Goal: Task Accomplishment & Management: Use online tool/utility

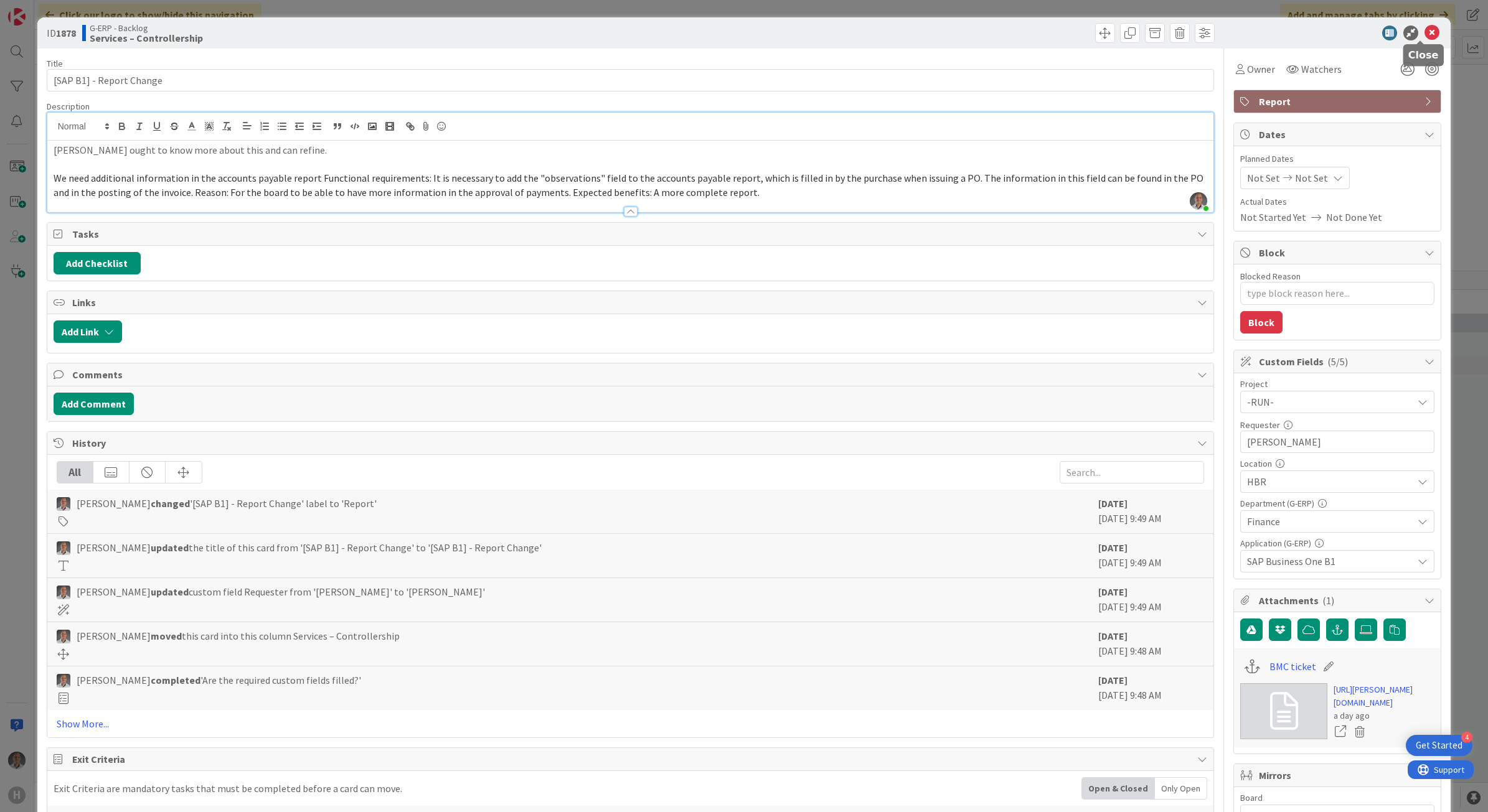
click at [1424, 32] on icon at bounding box center [1431, 33] width 15 height 15
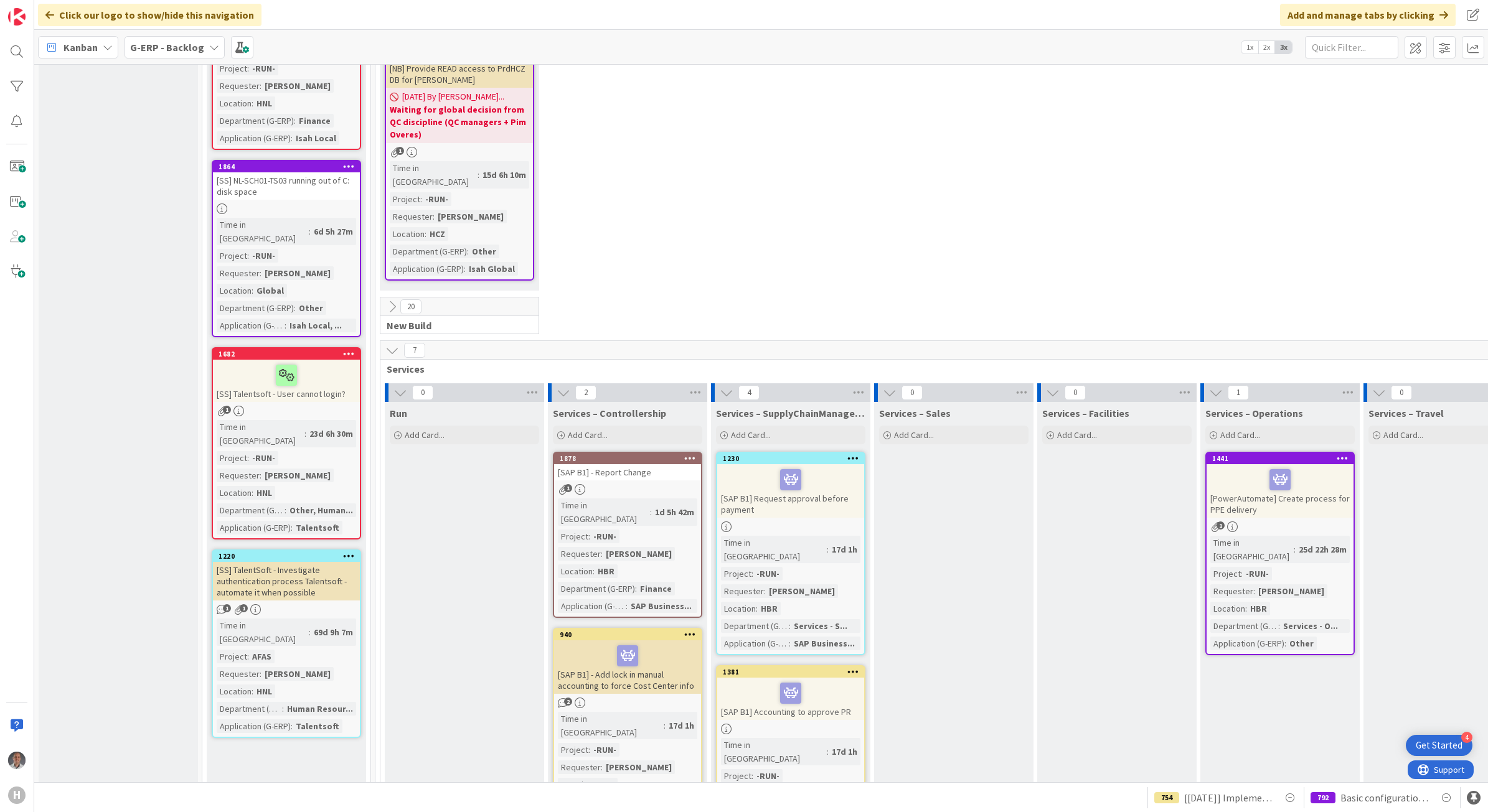
scroll to position [3041, 0]
click at [682, 465] on div "[SAP B1] - Report Change" at bounding box center [627, 473] width 147 height 16
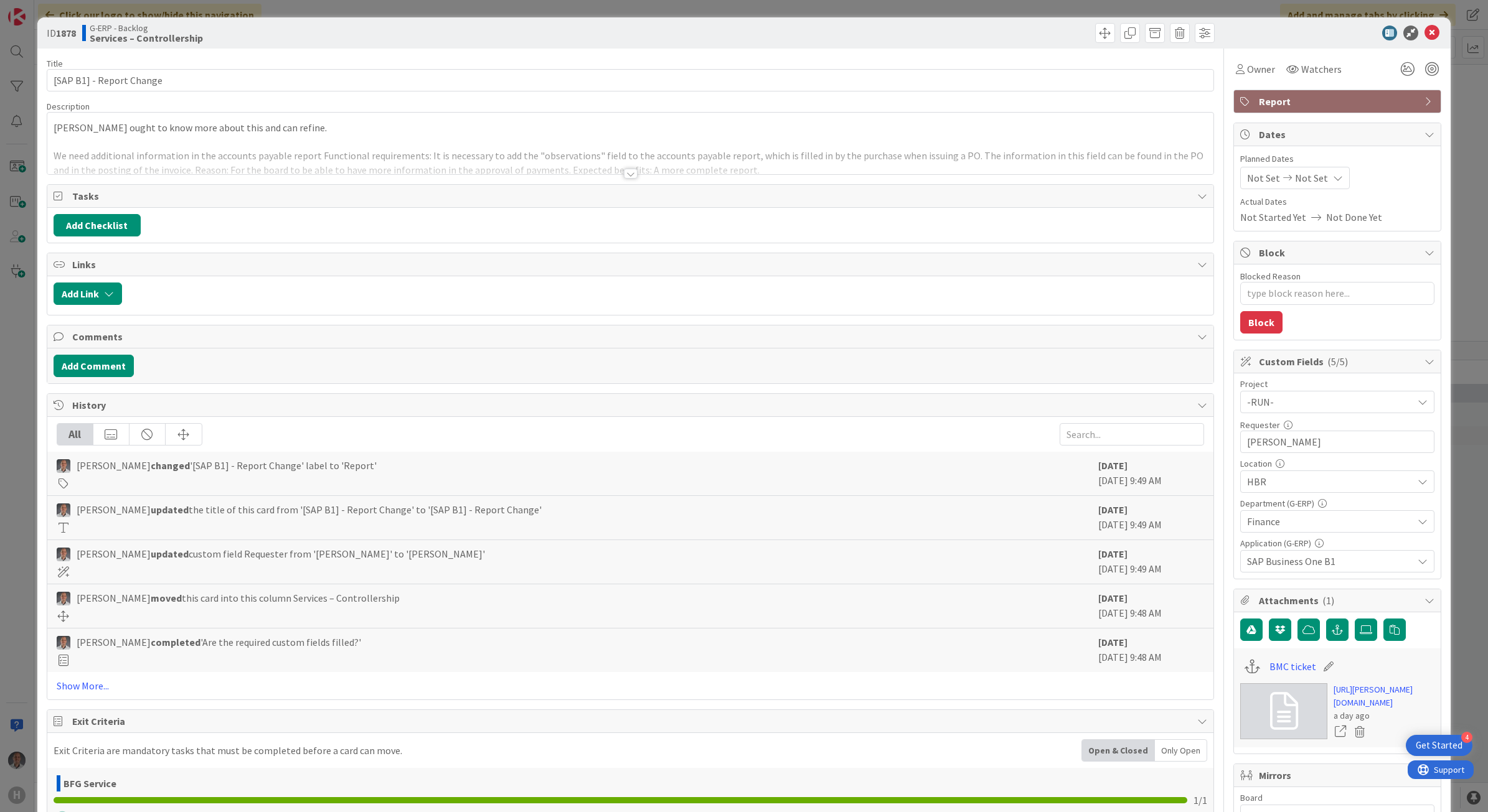
type textarea "x"
click at [629, 176] on div at bounding box center [630, 173] width 14 height 10
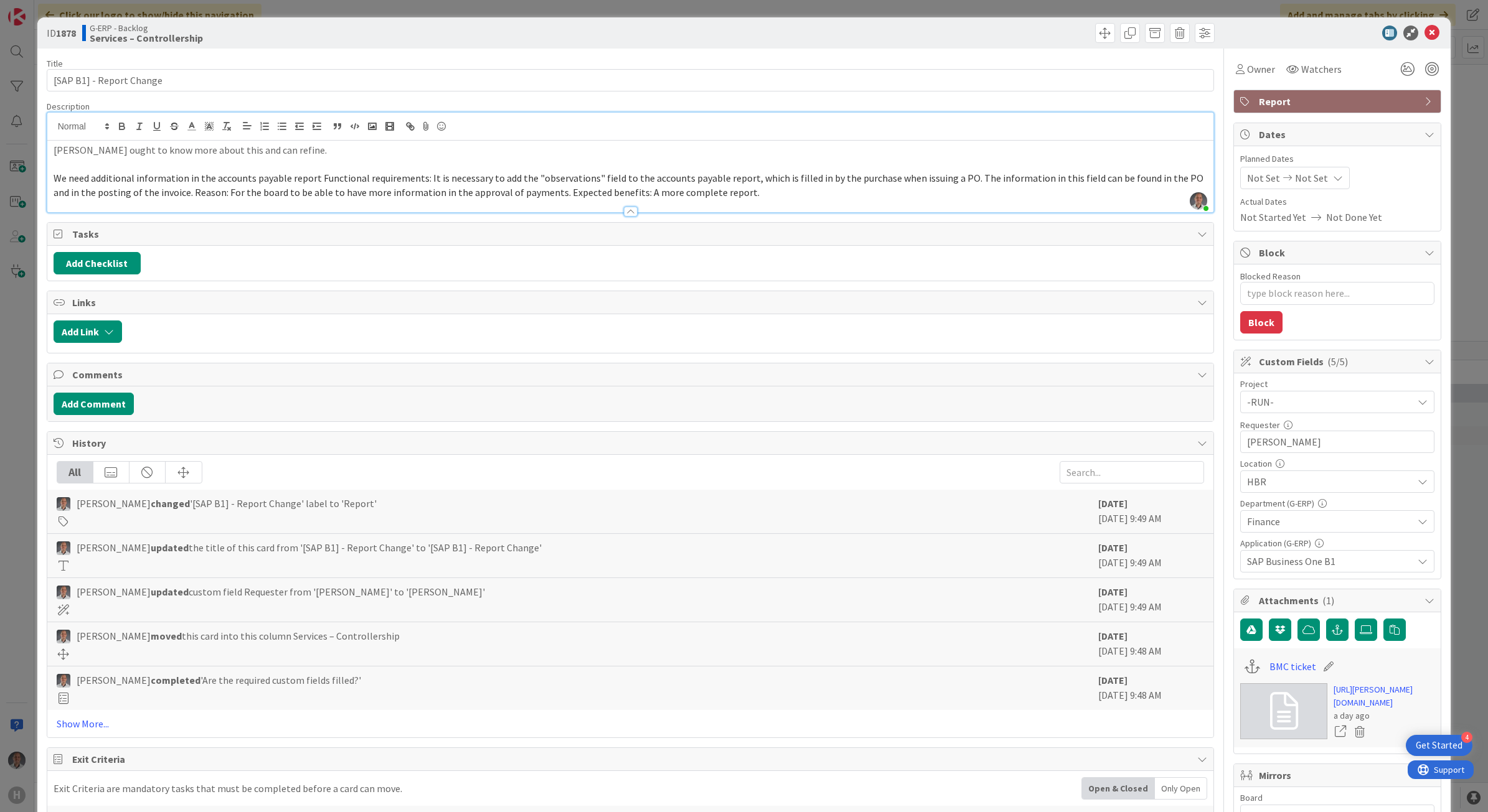
click at [872, 195] on p "We need additional information in the accounts payable report Functional requir…" at bounding box center [630, 185] width 1154 height 28
click at [1424, 35] on icon at bounding box center [1431, 33] width 15 height 15
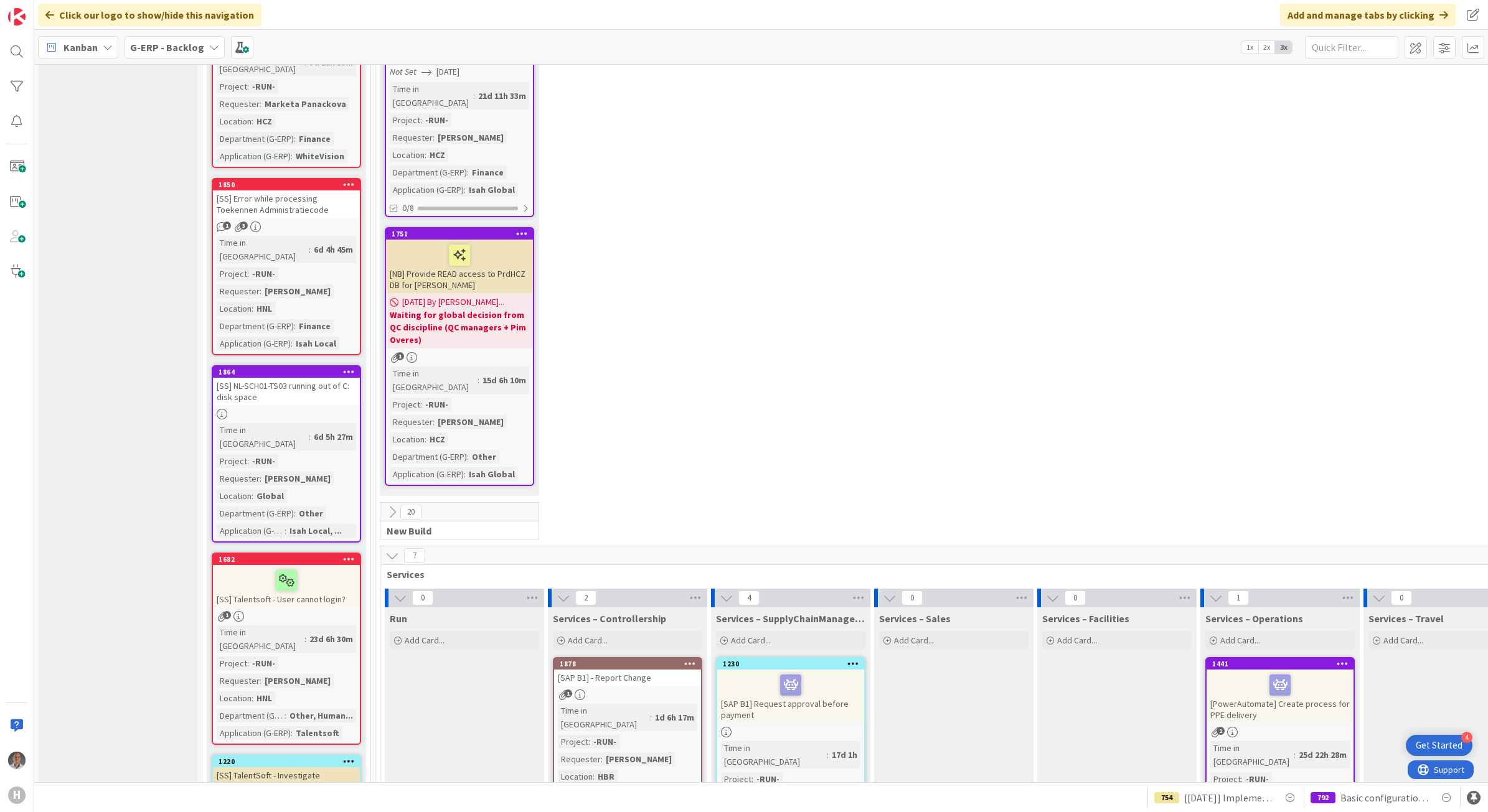
scroll to position [2836, 0]
